Goal: Navigation & Orientation: Find specific page/section

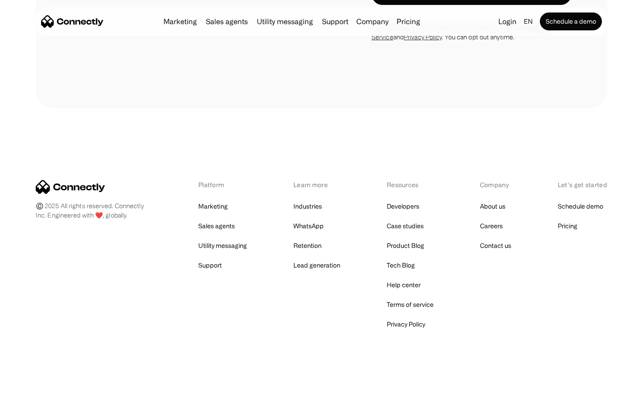
scroll to position [754, 0]
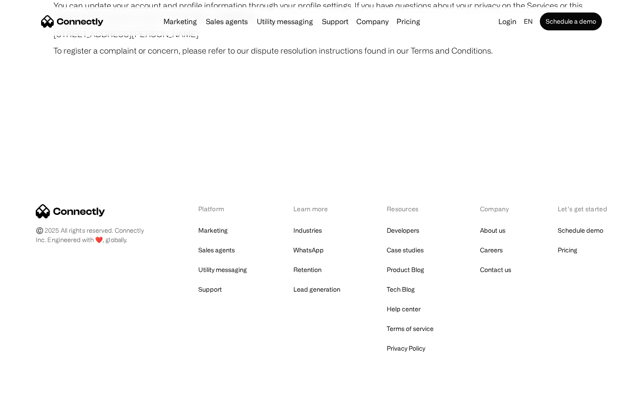
scroll to position [5199, 0]
